Goal: Task Accomplishment & Management: Manage account settings

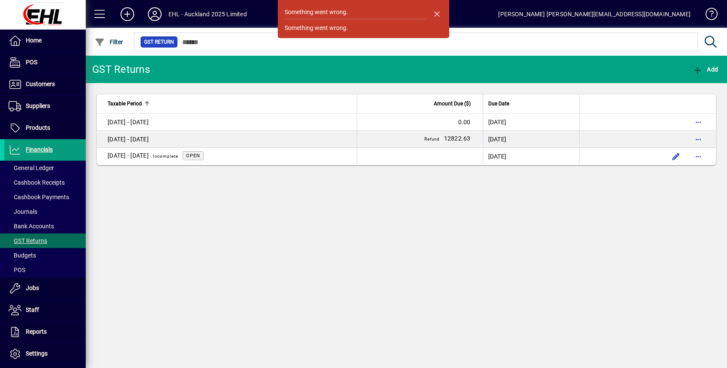
click at [485, 292] on div "Something went wrong. Something went wrong. GST Returns Add Taxable Period Amou…" at bounding box center [406, 212] width 641 height 312
click at [424, 280] on div "Something went wrong. Something went wrong. GST Returns Add Taxable Period Amou…" at bounding box center [406, 212] width 641 height 312
click at [438, 13] on span "button" at bounding box center [436, 13] width 21 height 21
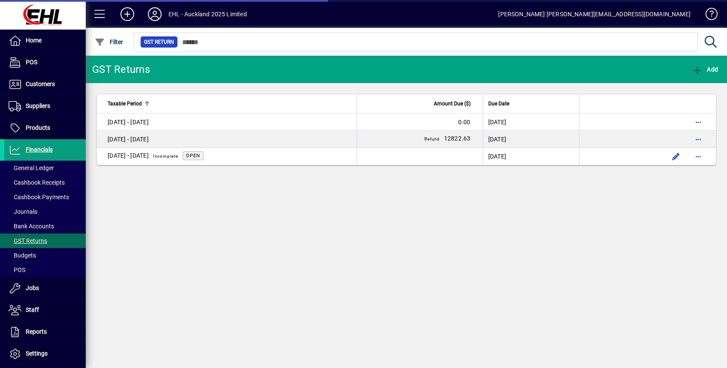
click at [511, 298] on div "GST Returns Add Taxable Period Amount Due ($) Due Date [DATE] - [DATE] 0.00 28/…" at bounding box center [406, 212] width 641 height 312
click at [151, 16] on icon at bounding box center [154, 14] width 17 height 14
